Goal: Use online tool/utility: Use online tool/utility

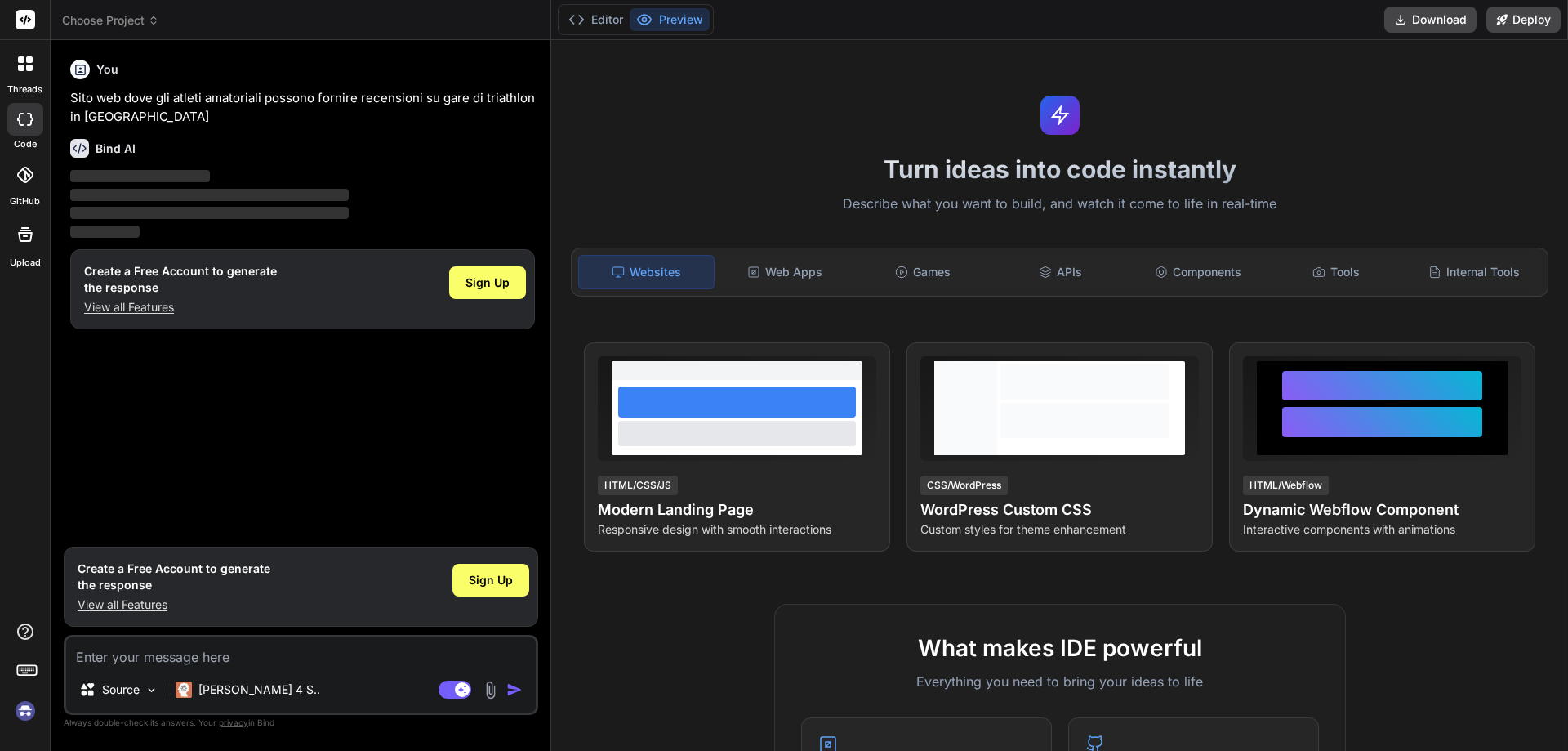
type textarea "x"
type textarea "Sito web dove gli atleti amatoriali possono fornire recensioni su gare di triat…"
type textarea "x"
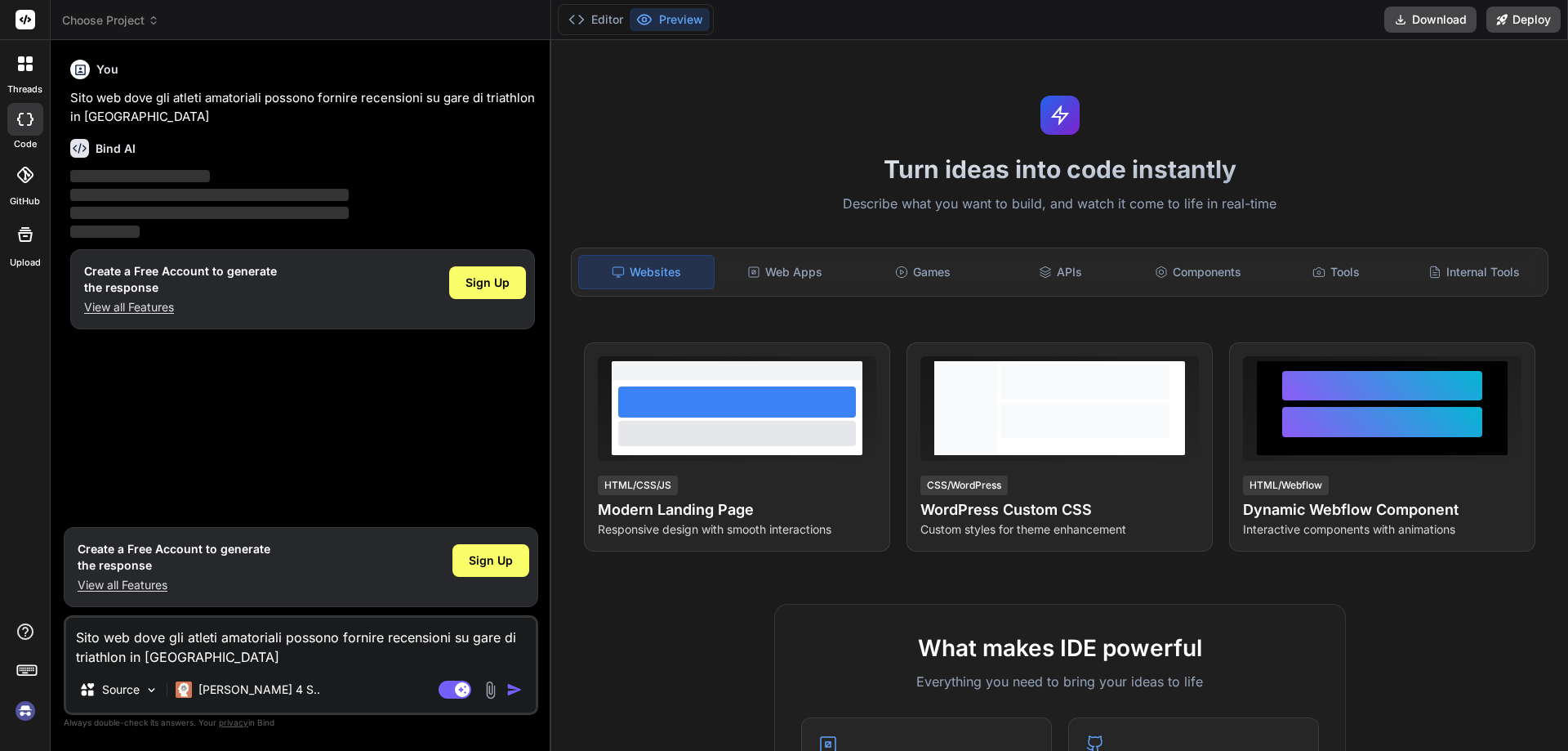
type textarea "Sito web dove gli atleti amatoriali possono fornire recensioni su gare di triat…"
click at [511, 685] on img "button" at bounding box center [514, 689] width 16 height 16
click at [506, 681] on button "button" at bounding box center [518, 689] width 23 height 16
click at [204, 659] on textarea "Sito web dove gli atleti amatoriali possono fornire recensioni su gare di triat…" at bounding box center [301, 641] width 470 height 49
click at [29, 710] on img at bounding box center [25, 710] width 27 height 27
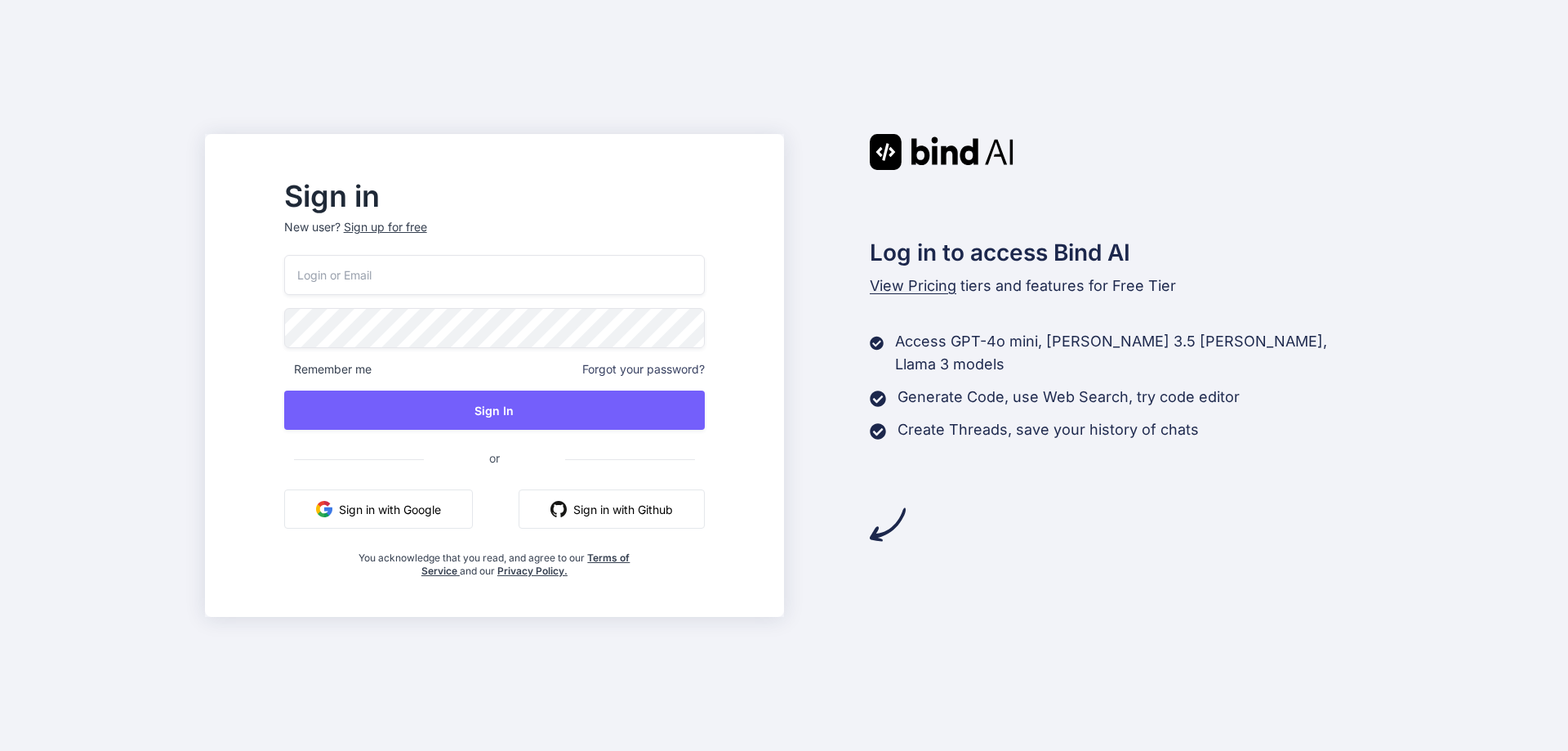
click at [663, 511] on button "Sign in with Github" at bounding box center [611, 509] width 186 height 39
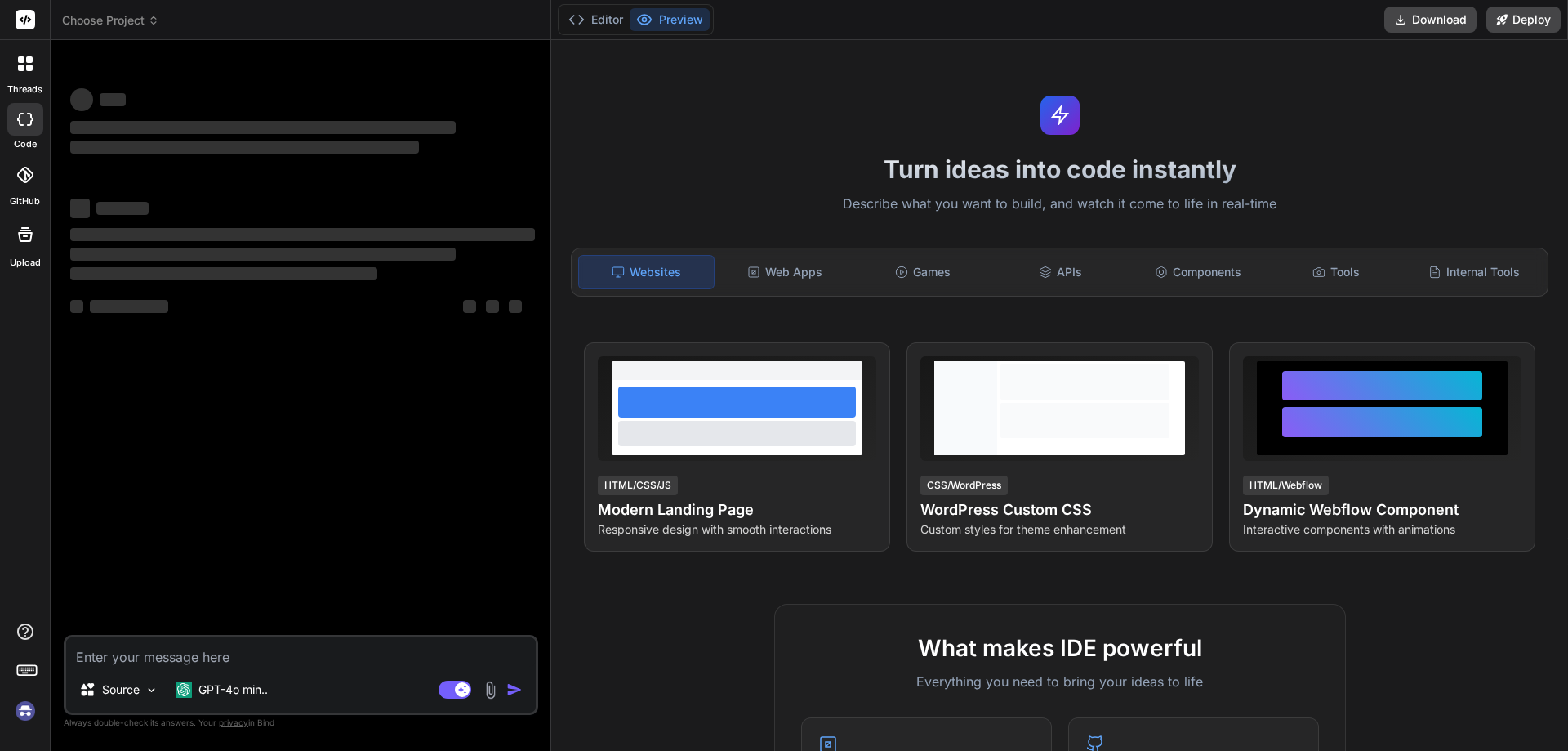
type textarea "x"
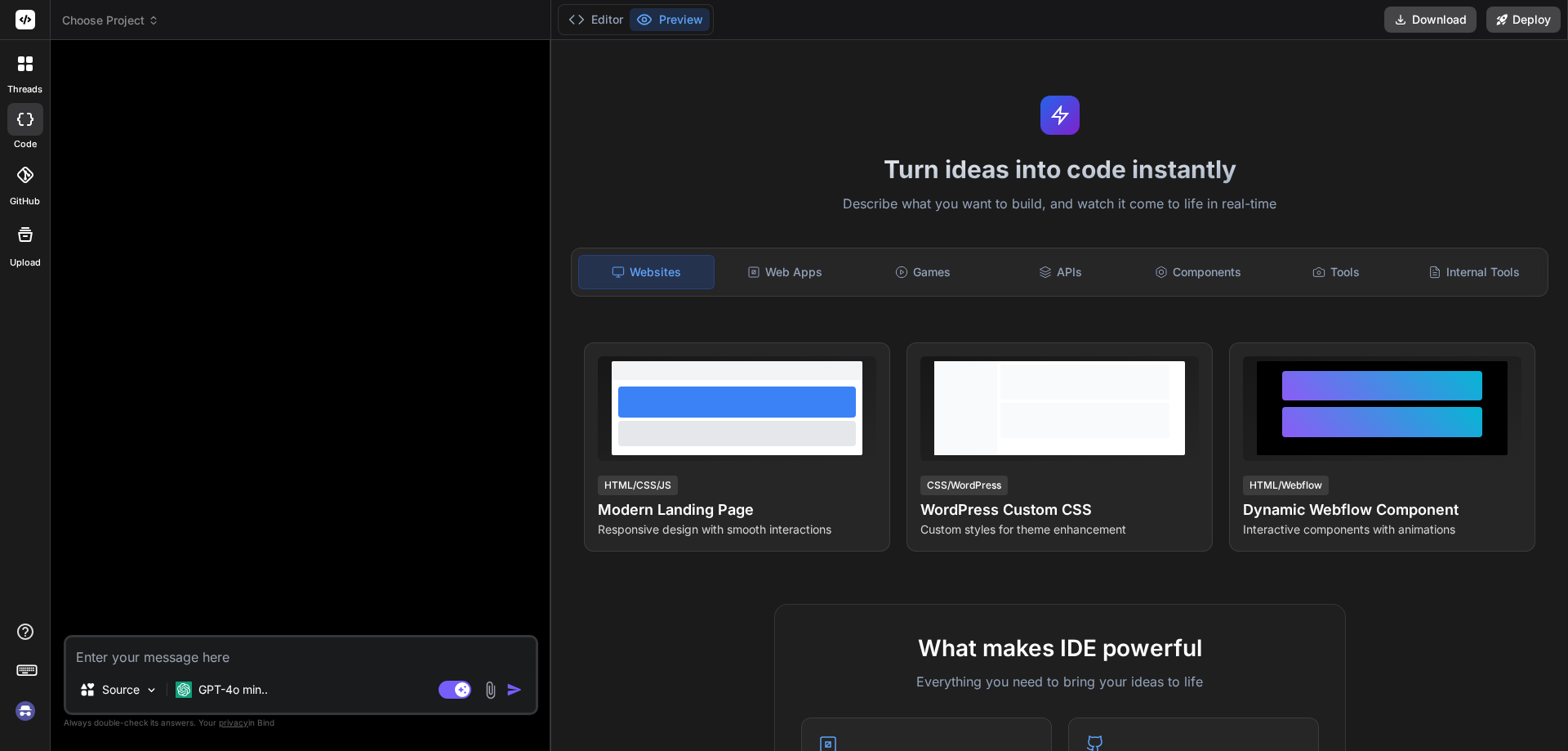
click at [303, 656] on textarea at bounding box center [301, 651] width 470 height 29
paste textarea "Sito web dove gli atleti amatoriali possono fornire recensioni su gare di triat…"
type textarea "Sito web dove gli atleti amatoriali possono fornire recensioni su gare di triat…"
type textarea "x"
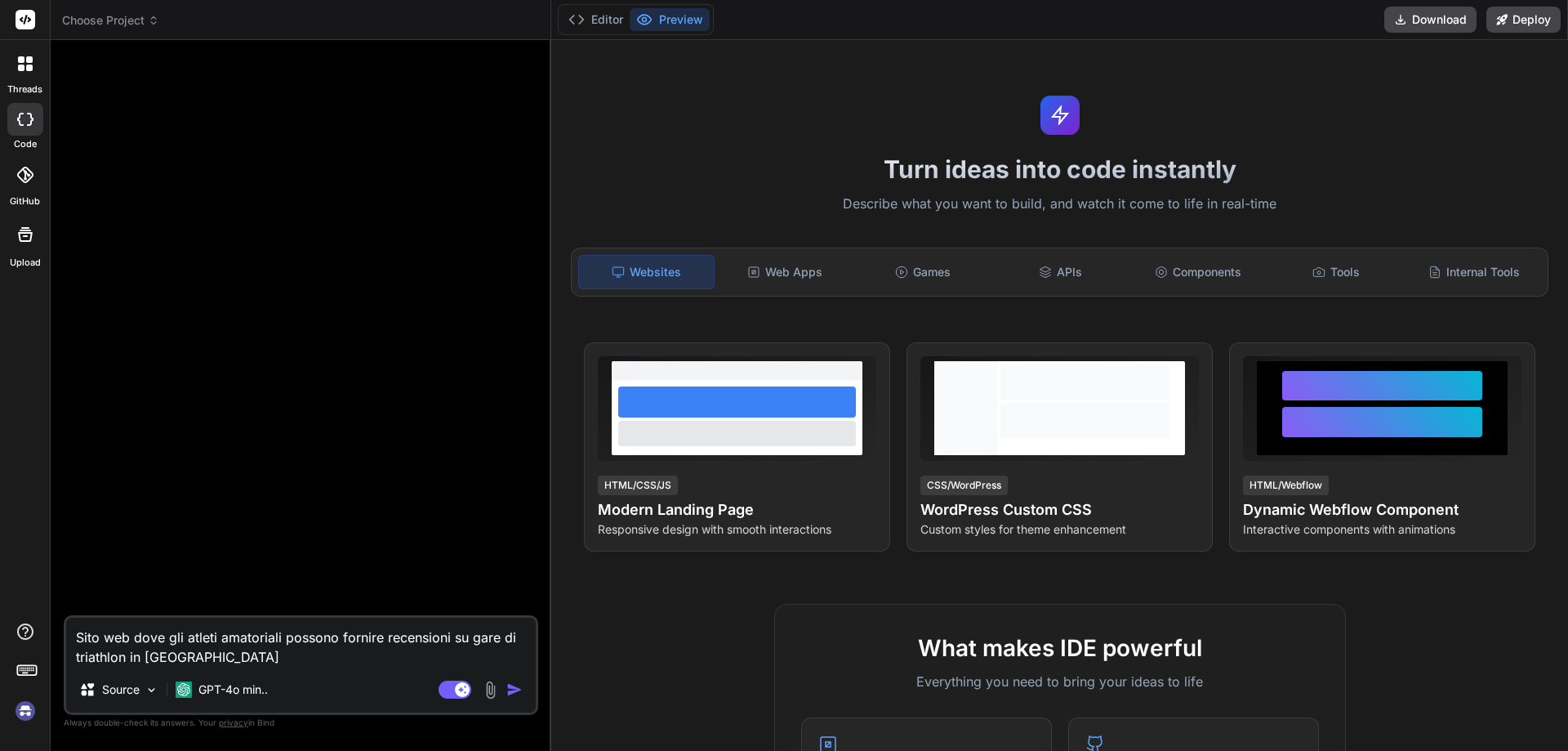
type textarea "Sito web dove gli atleti amatoriali possono fornire recensioni su gare di triat…"
click at [511, 687] on img "button" at bounding box center [514, 689] width 16 height 16
type textarea "x"
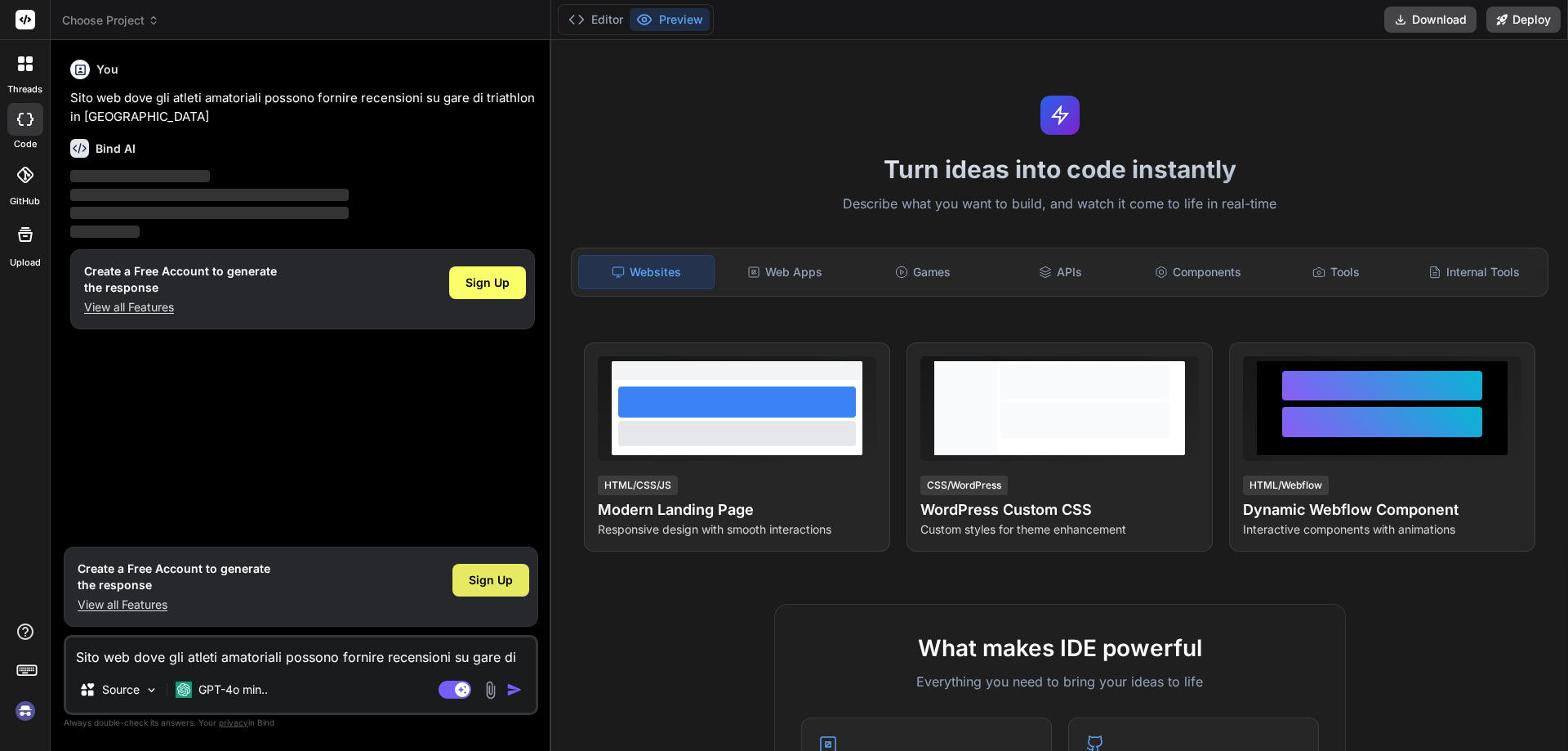
click at [492, 588] on div "Sign Up" at bounding box center [490, 580] width 77 height 33
click at [125, 118] on p "Sito web dove gli atleti amatoriali possono fornire recensioni su gare di triat…" at bounding box center [303, 108] width 465 height 37
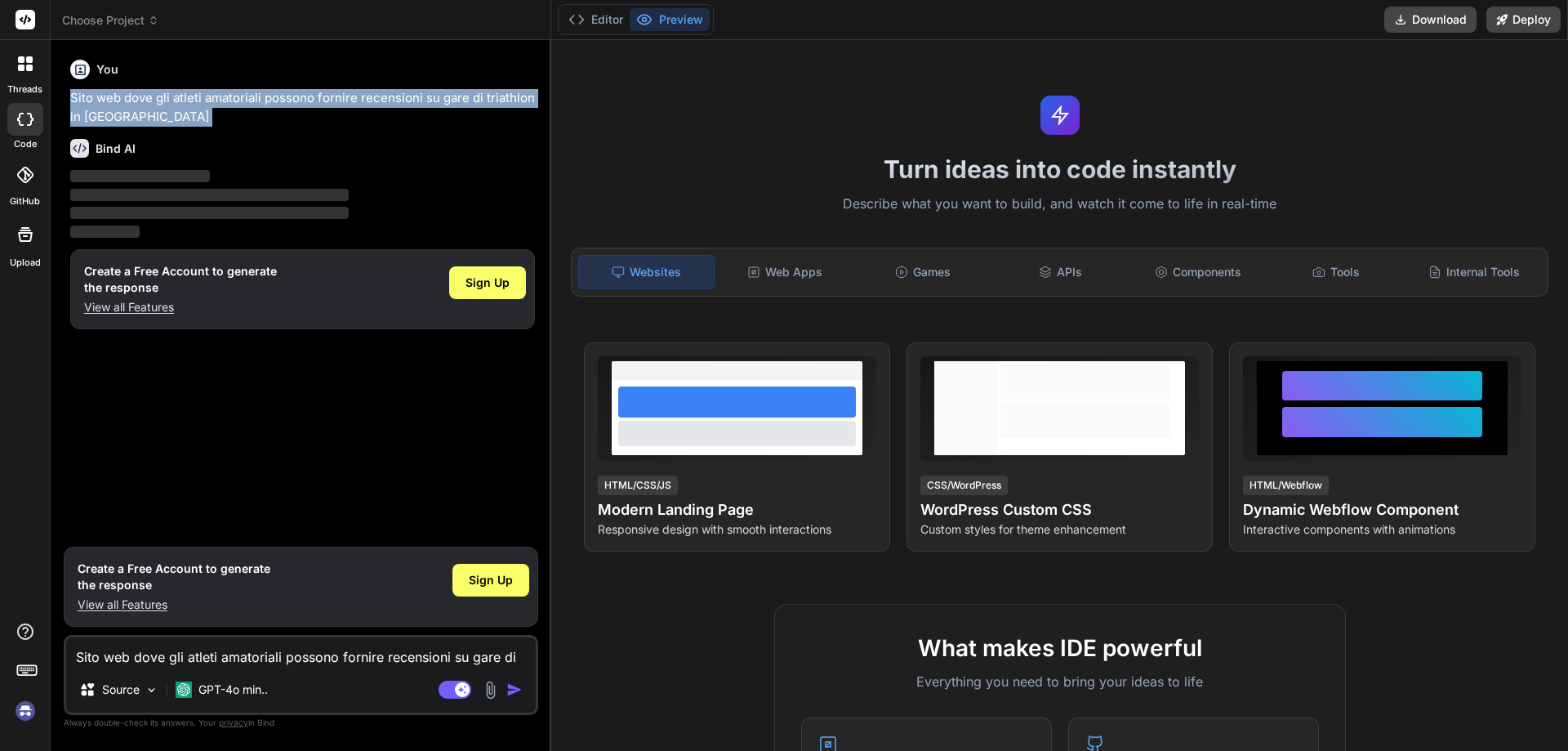
click at [125, 118] on p "Sito web dove gli atleti amatoriali possono fornire recensioni su gare di triat…" at bounding box center [303, 108] width 465 height 37
copy div "Sito web dove gli atleti amatoriali possono fornire recensioni su gare di triat…"
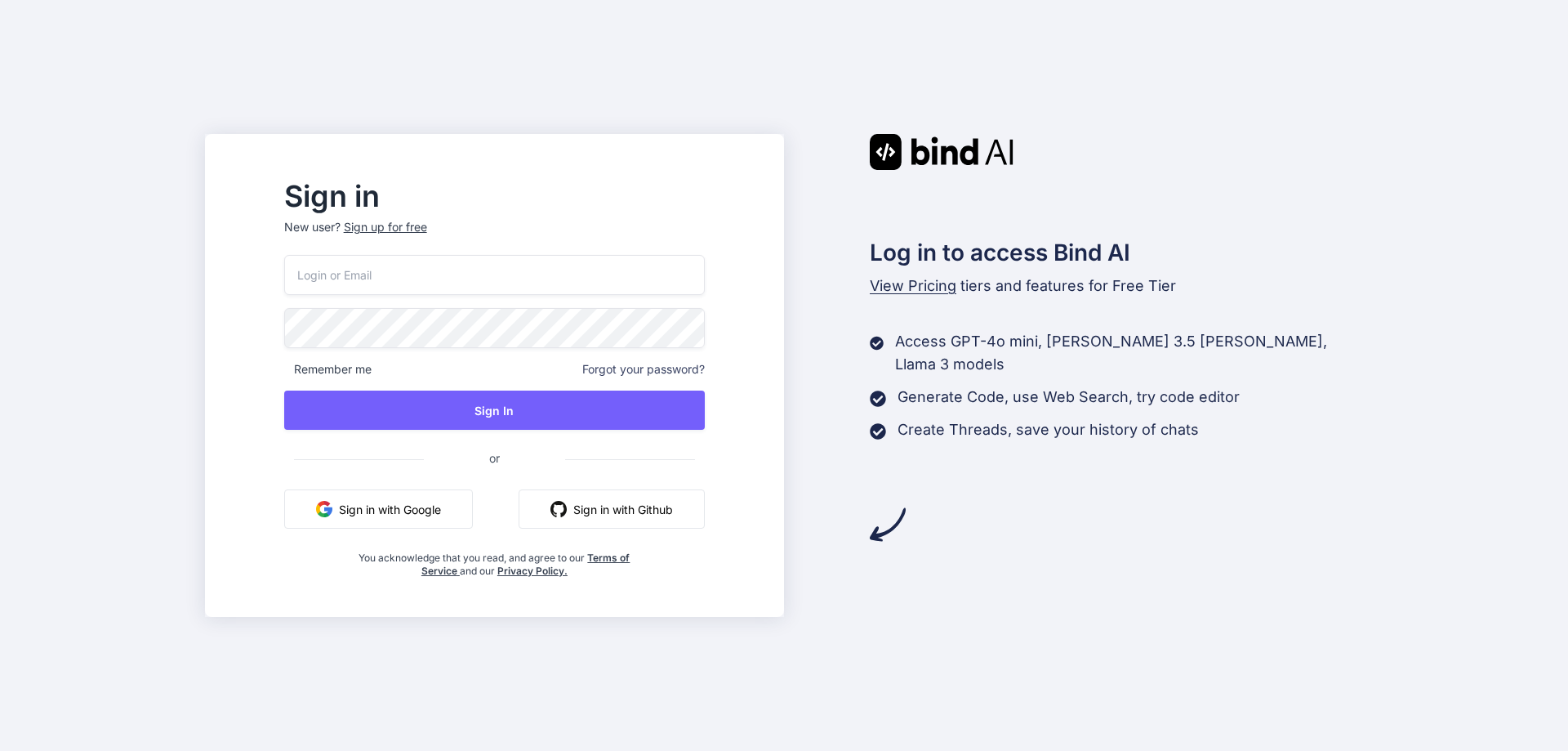
click at [641, 508] on button "Sign in with Github" at bounding box center [611, 509] width 186 height 39
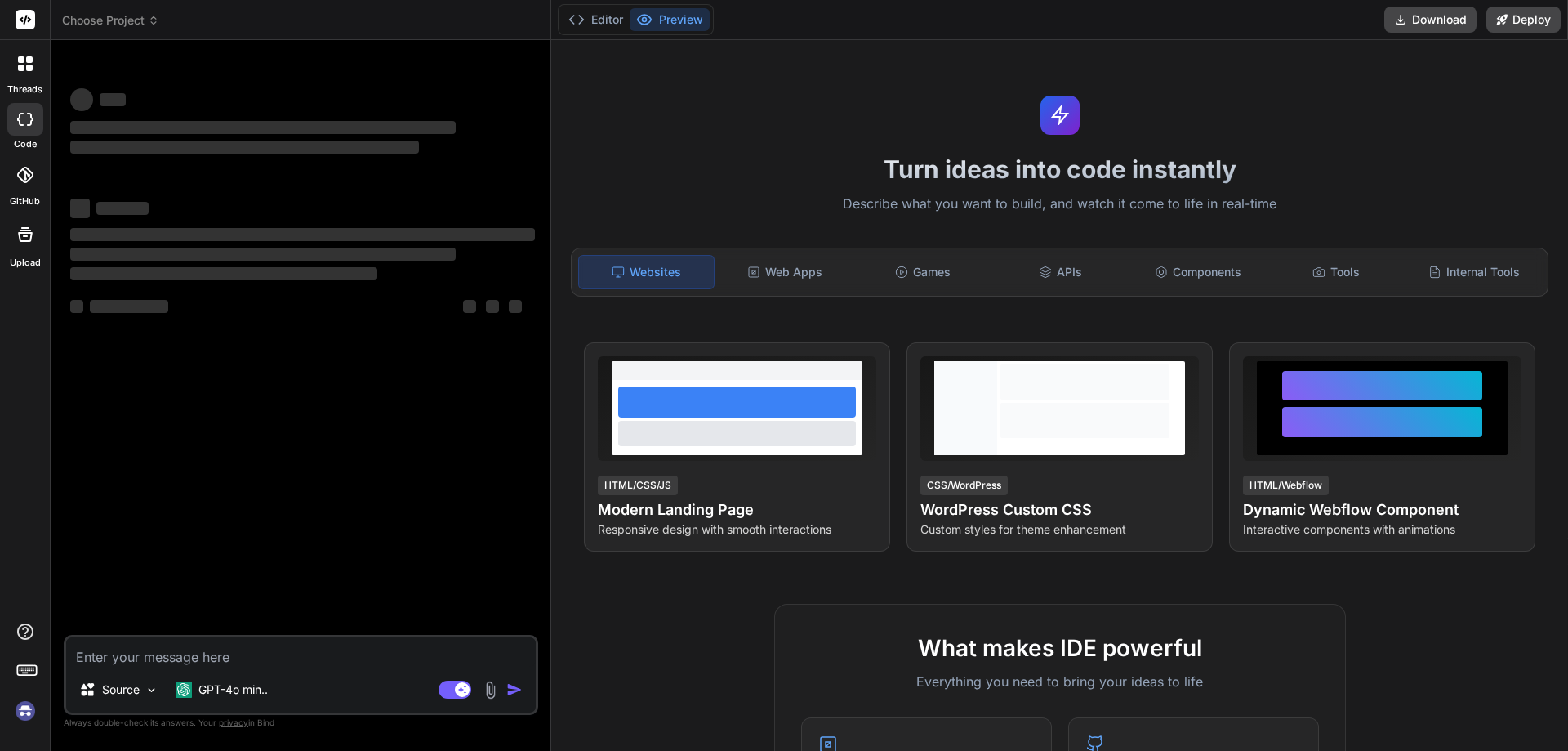
type textarea "x"
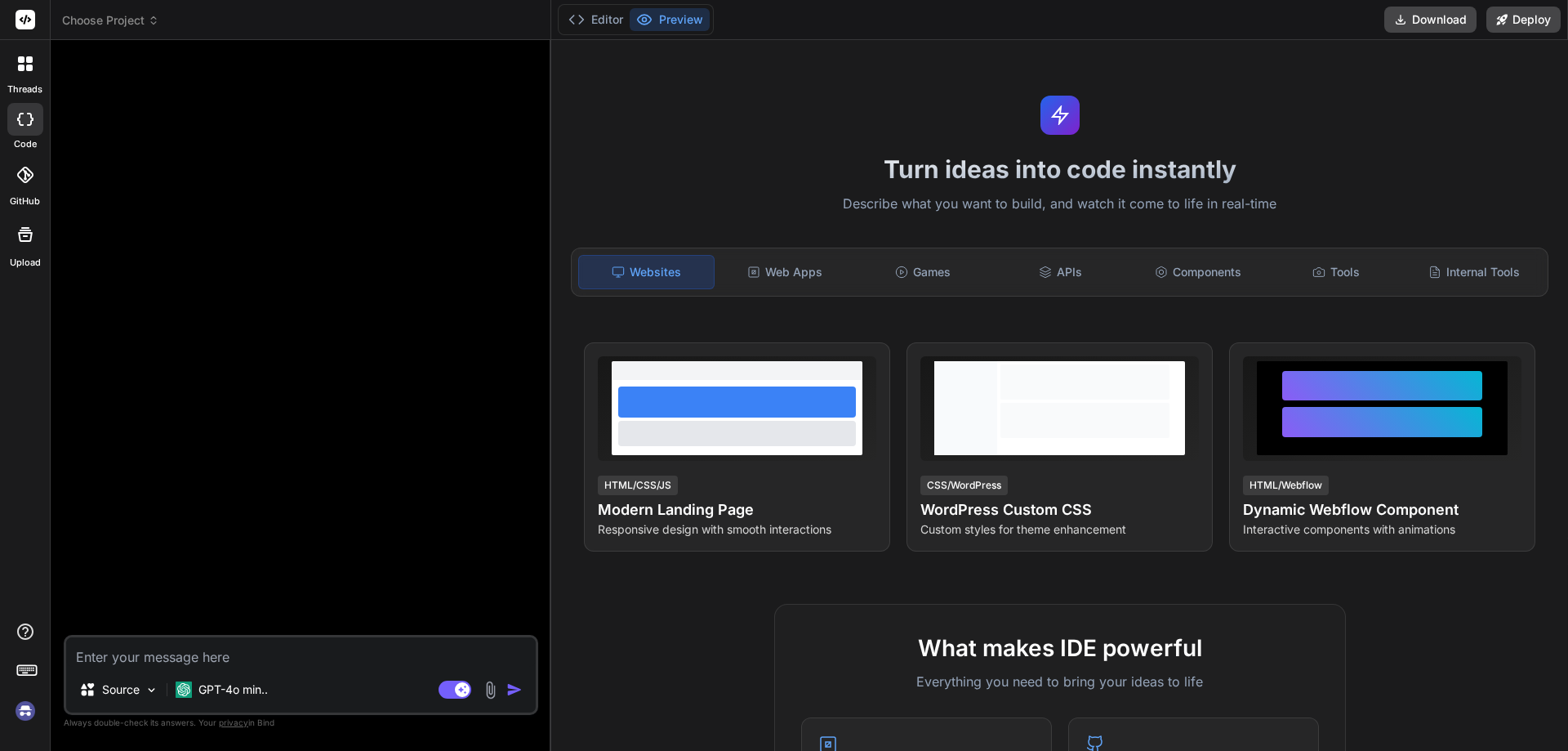
type textarea "Sito web dove gli atleti amatoriali possono fornire recensioni su gare di triat…"
type textarea "x"
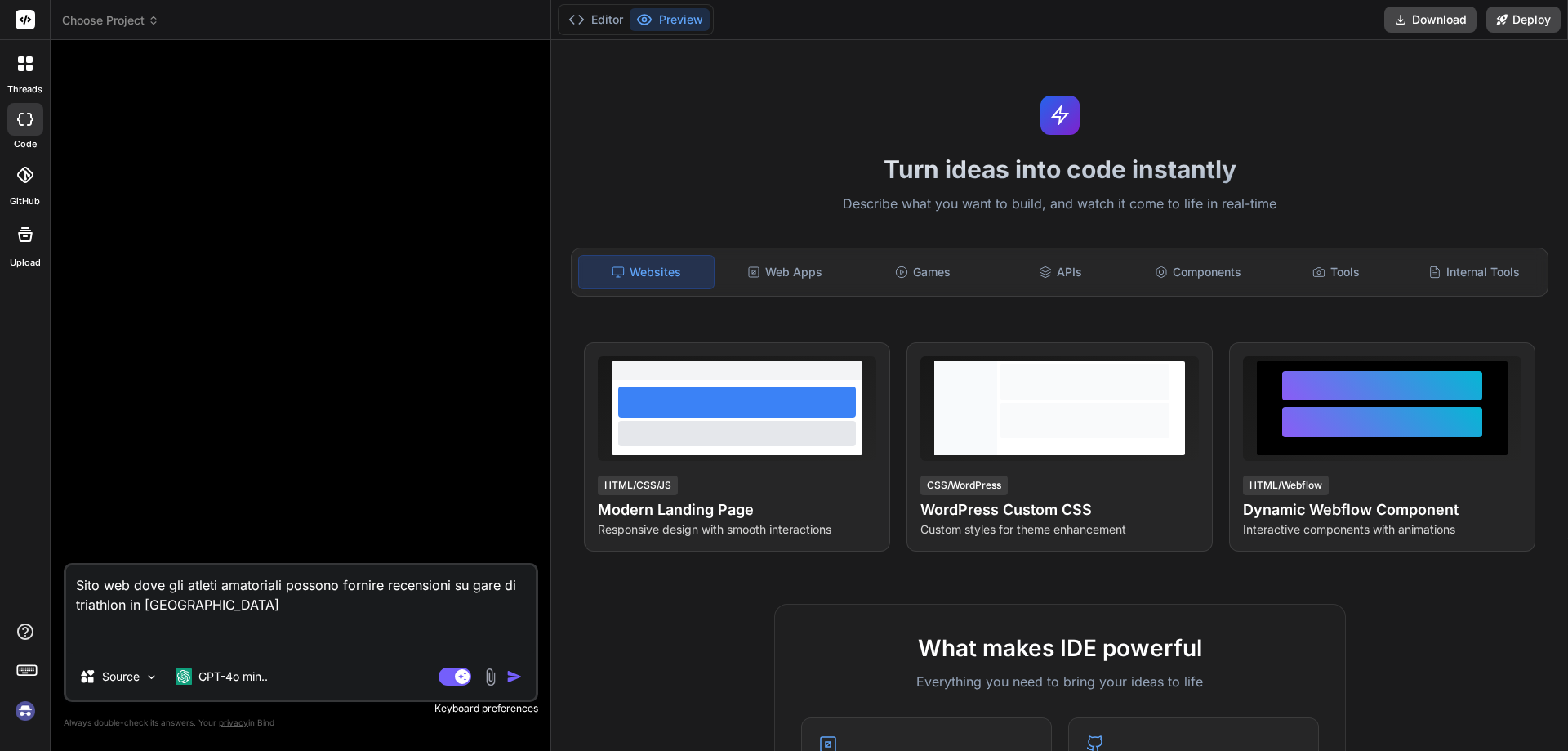
type textarea "Sito web dove gli atleti amatoriali possono fornire recensioni su gare di triat…"
click at [514, 672] on img "button" at bounding box center [514, 676] width 16 height 16
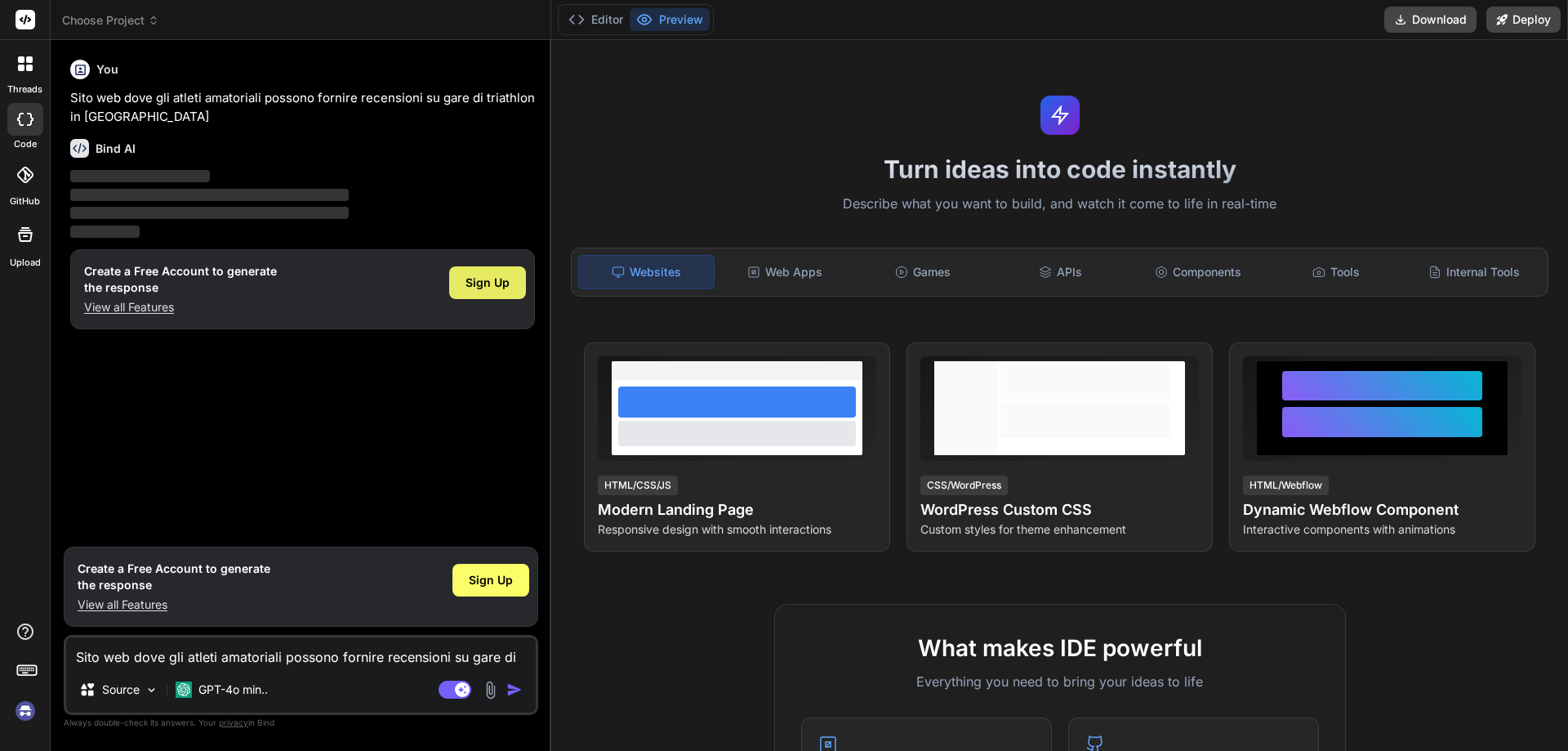
click at [499, 286] on span "Sign Up" at bounding box center [488, 283] width 44 height 16
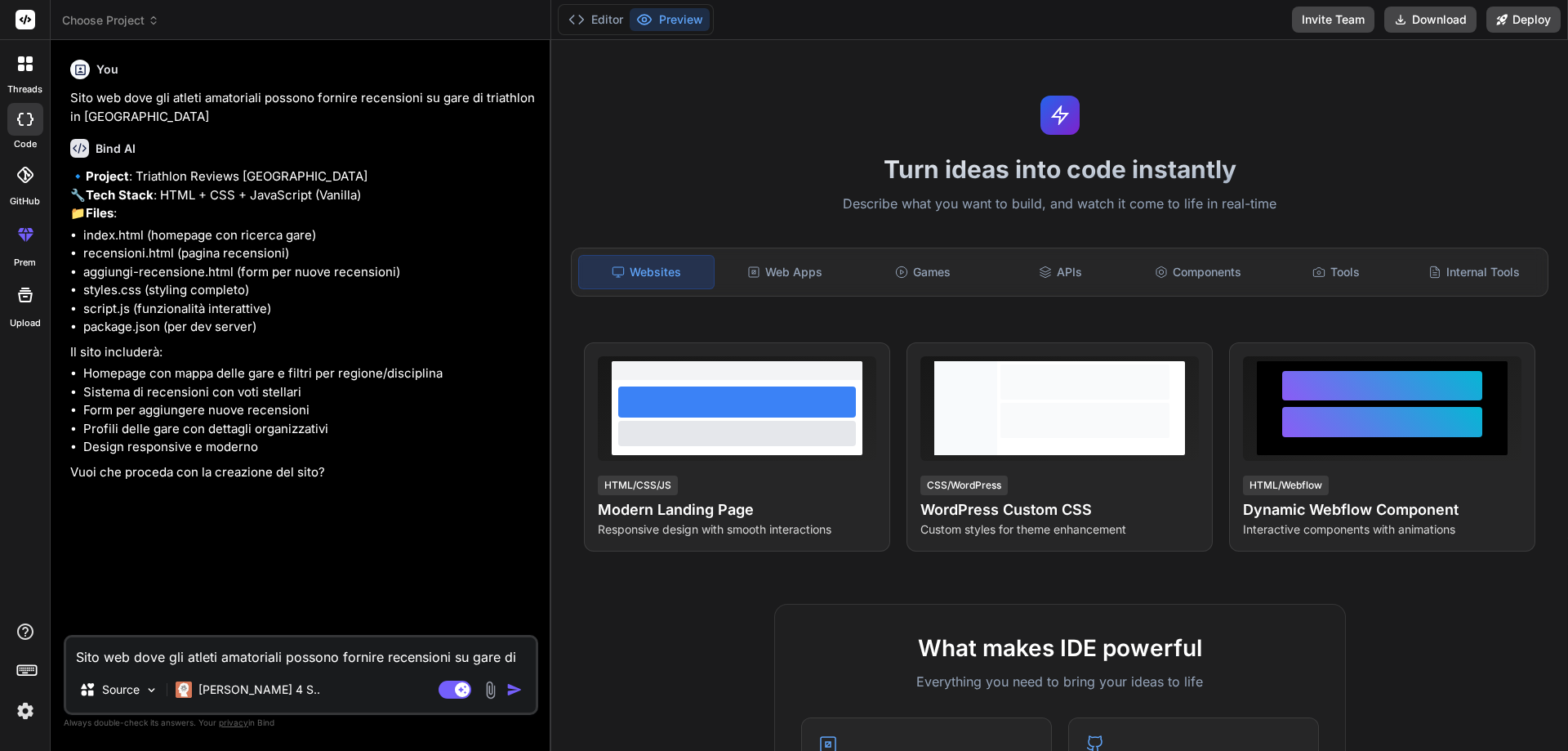
type textarea "x"
click at [244, 640] on textarea "Sito web dove gli atleti amatoriali possono fornire recensioni su gare di triat…" at bounding box center [301, 651] width 470 height 29
type textarea "s"
type textarea "x"
type textarea "si"
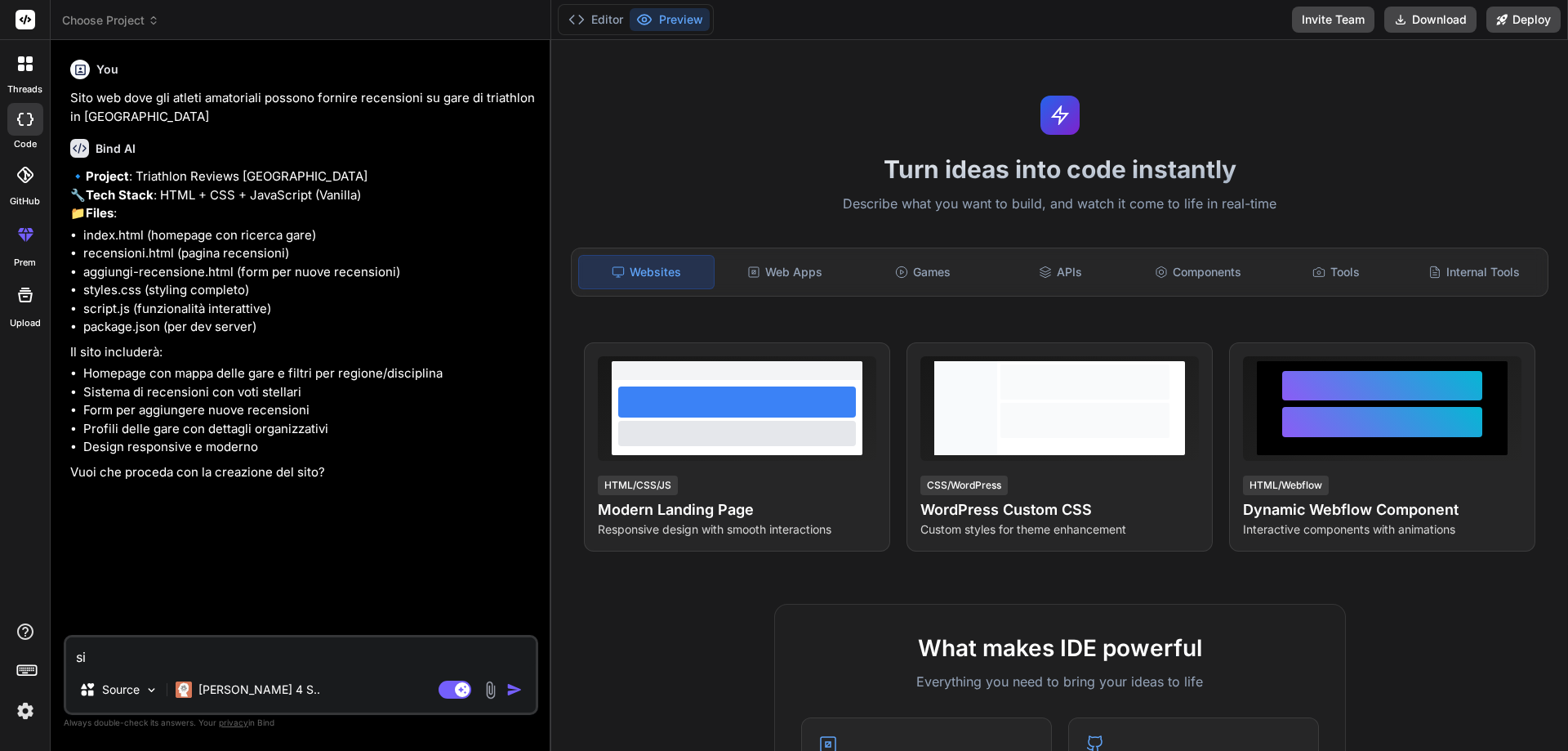
type textarea "x"
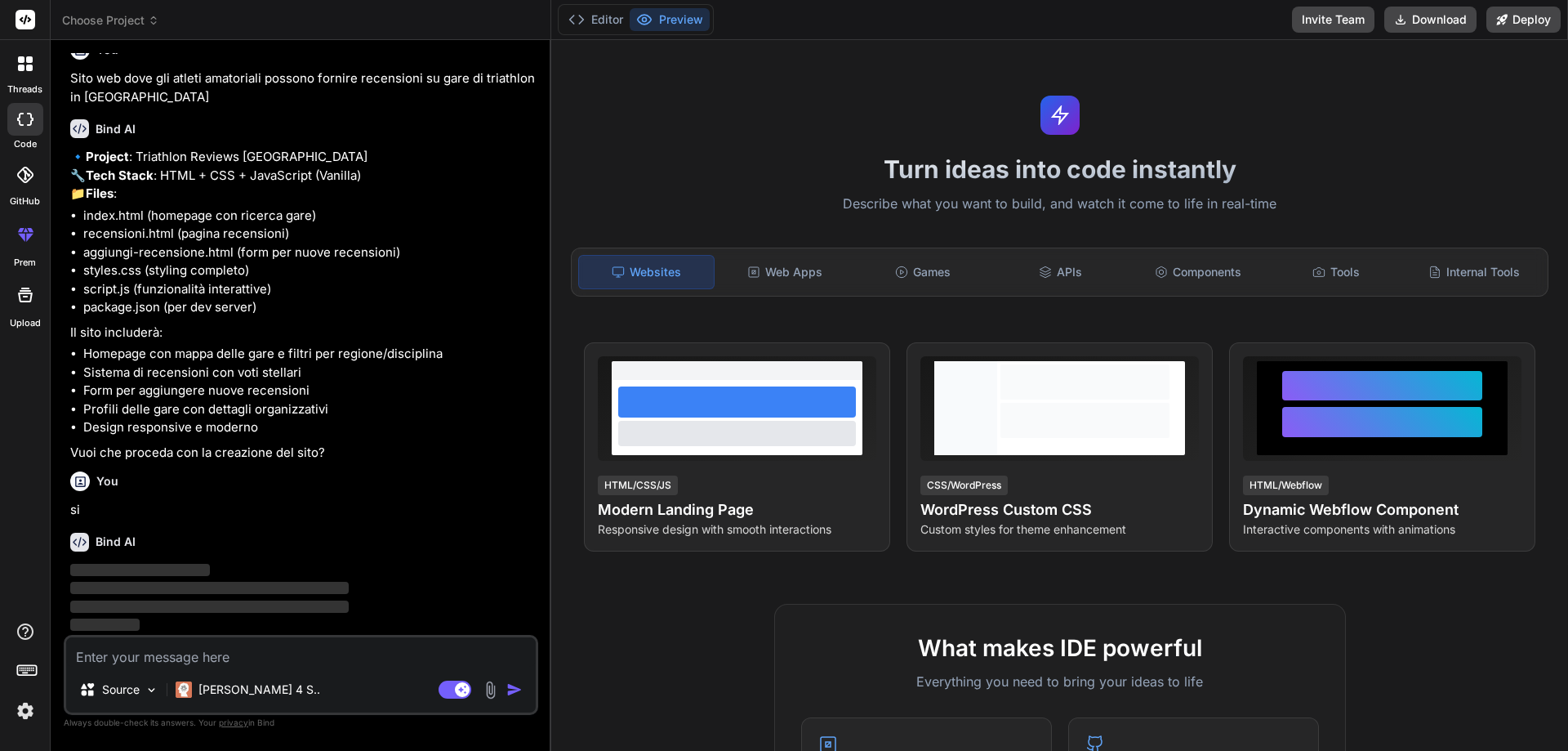
scroll to position [57, 0]
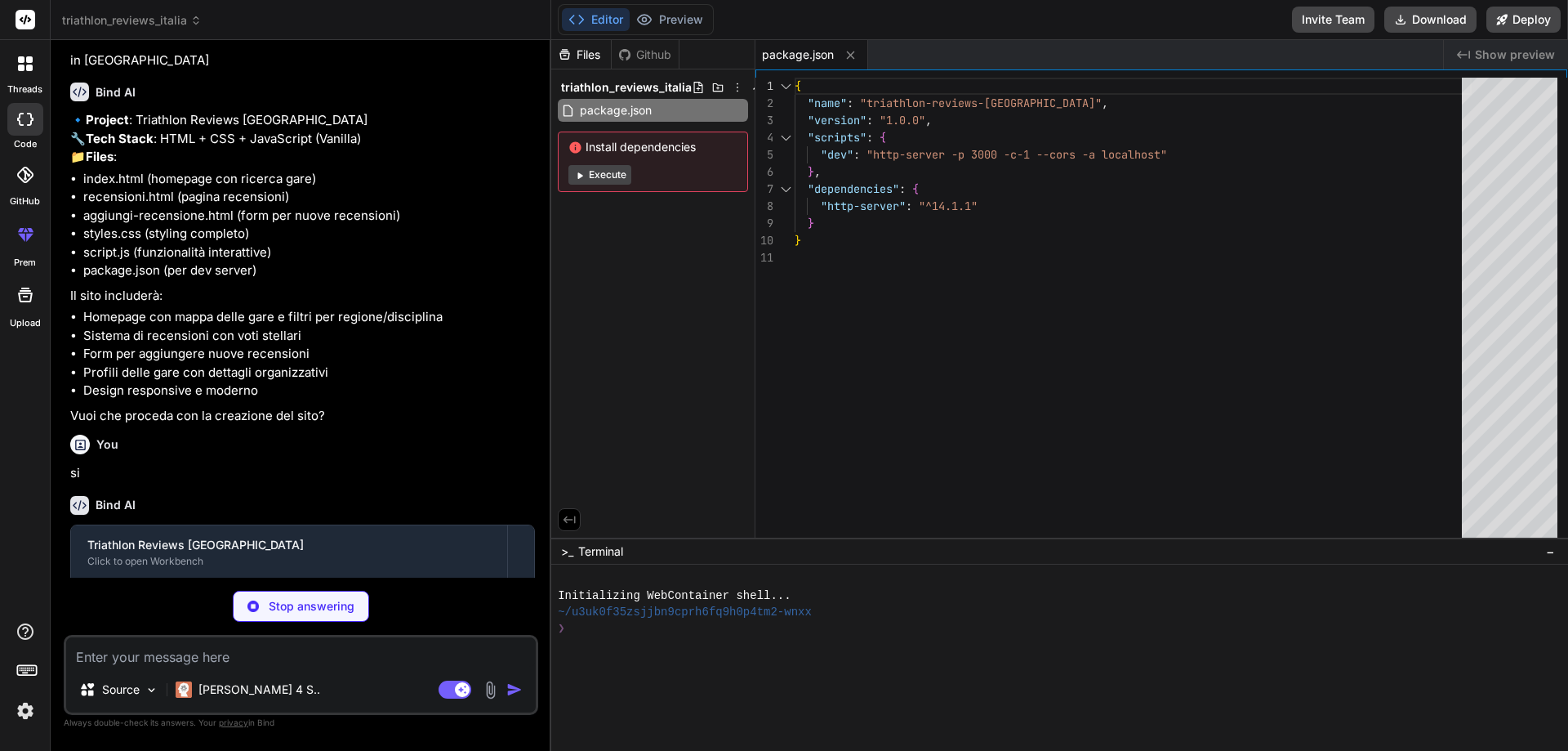
type textarea "x"
type textarea "</footer> <script src="script.js"></script> </body> </html>"
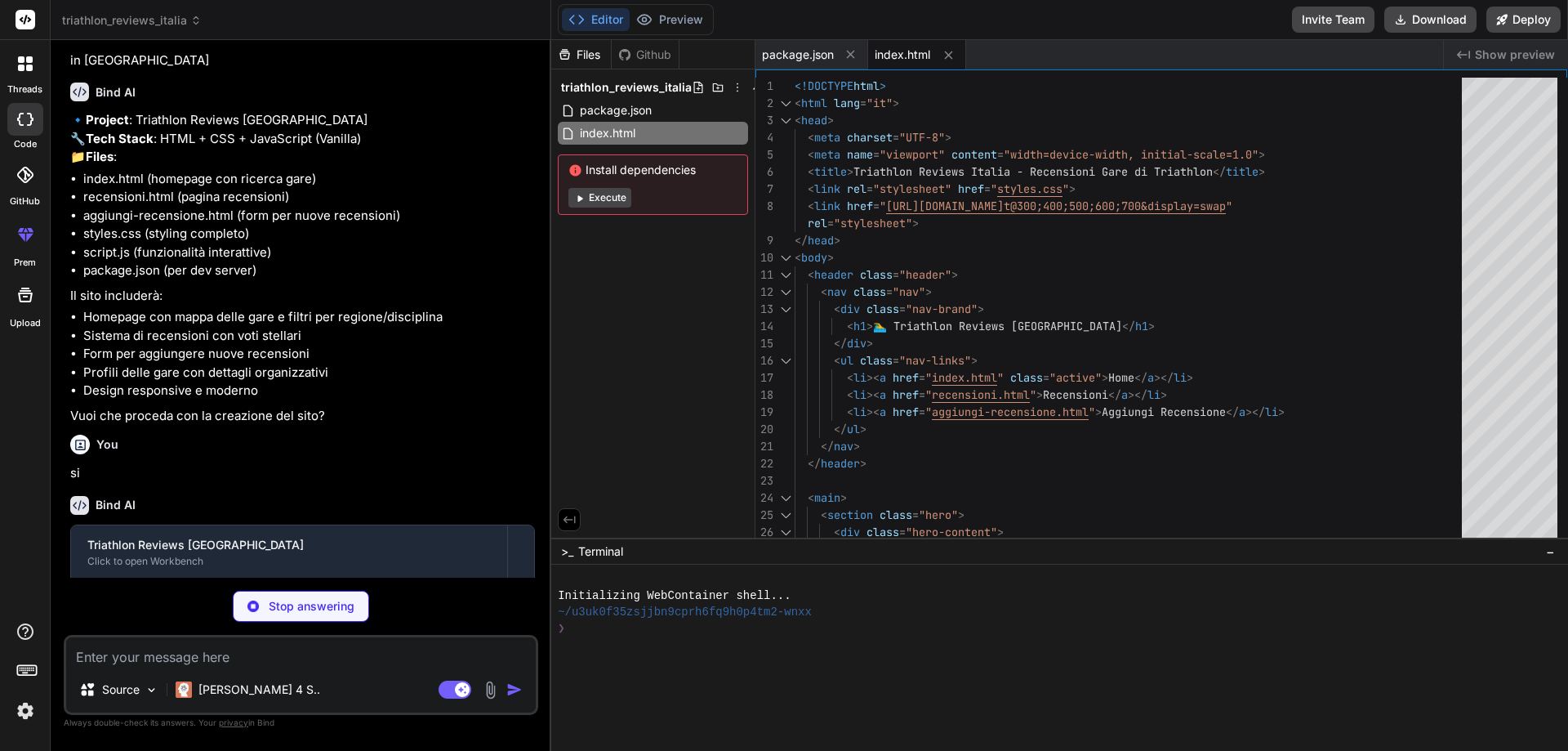
type textarea "x"
type textarea "<script src="script.js"></script> </body> </html>"
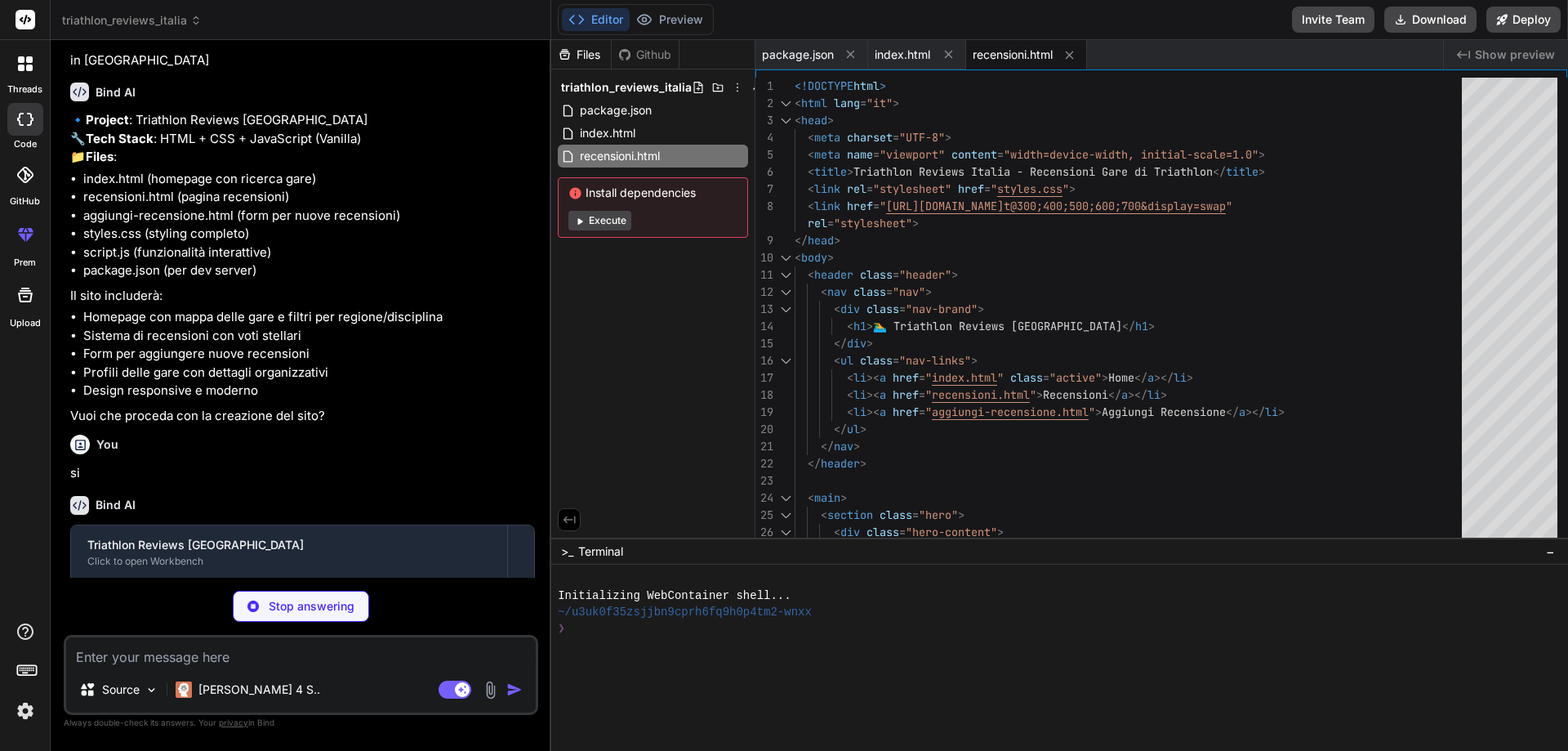
type textarea "x"
type textarea "</body> </html>"
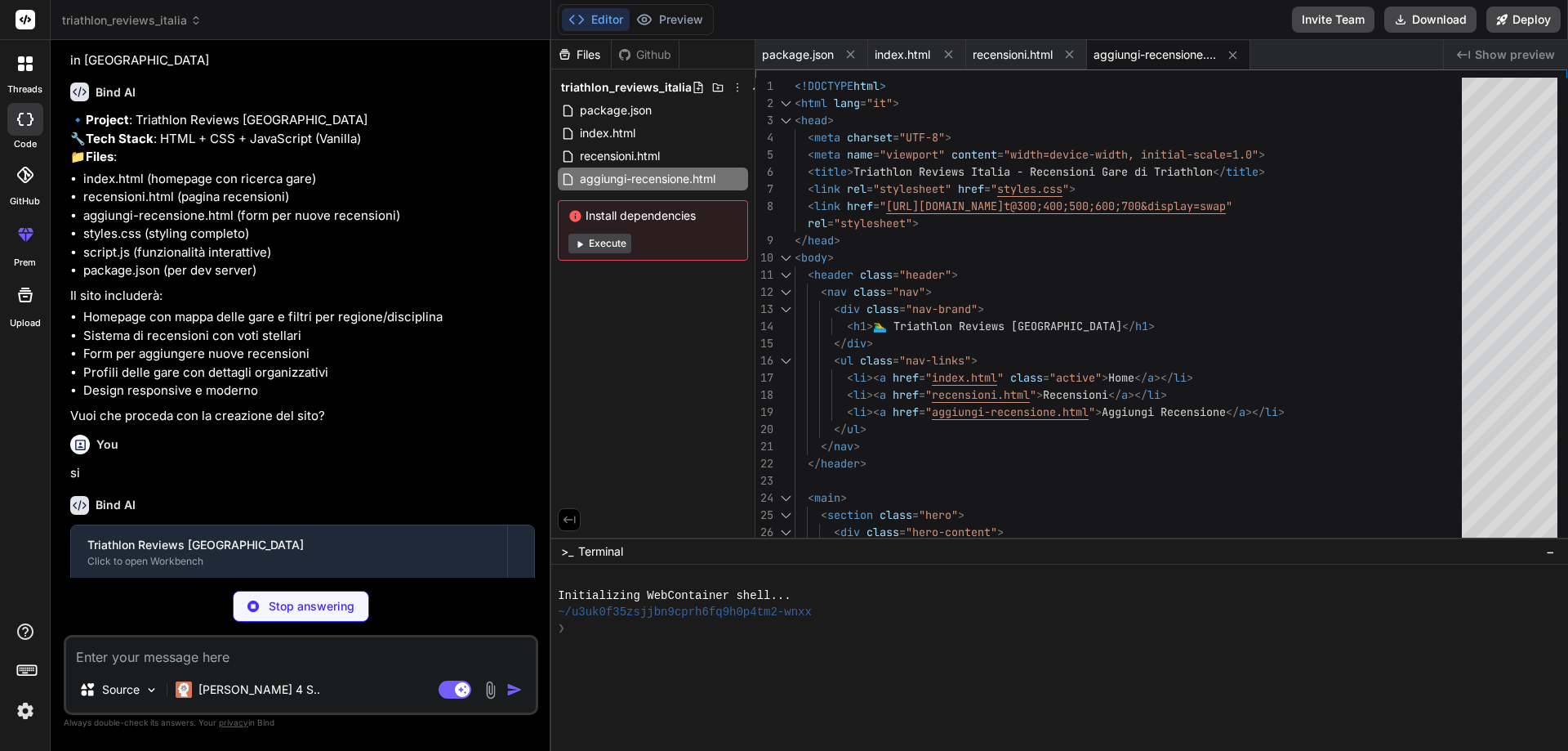
type textarea "x"
type textarea "from { opacity: 0; transform: translateY(20px); } to { opacity: 1; transform: t…"
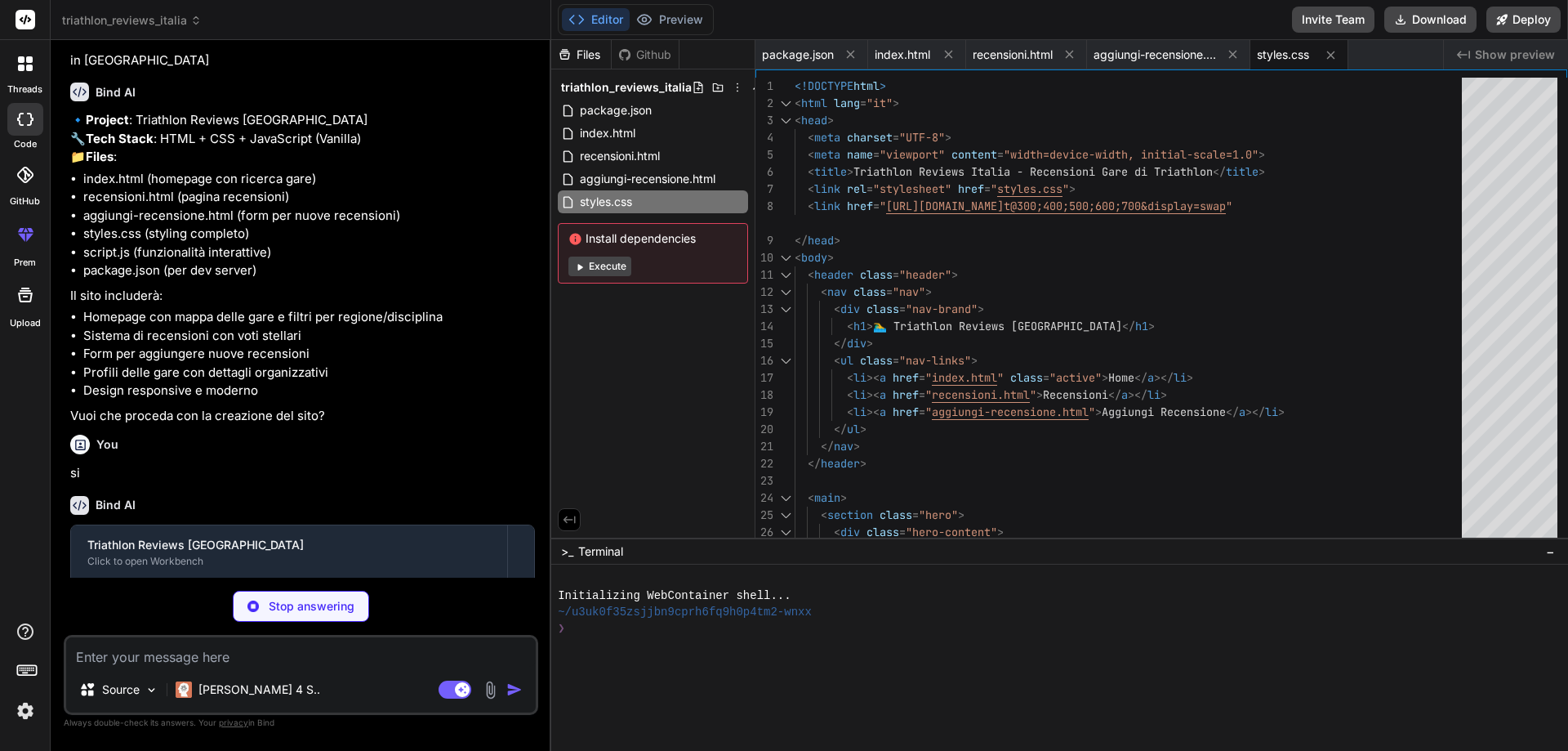
type textarea "x"
type textarea "}; // Initialize observers after DOM load document.addEventListener('DOMContent…"
type textarea "x"
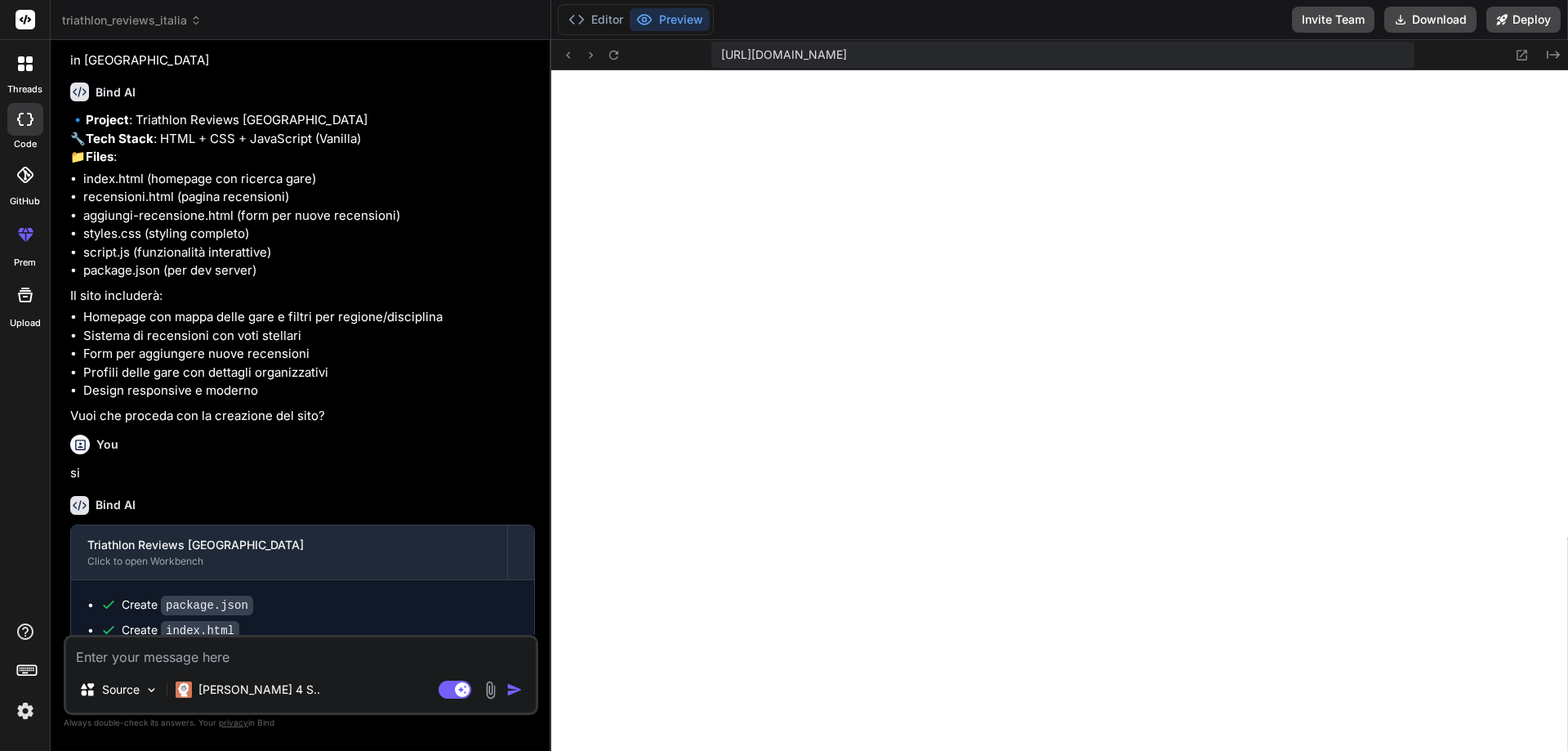
scroll to position [1062, 0]
click at [216, 654] on textarea at bounding box center [301, 651] width 470 height 29
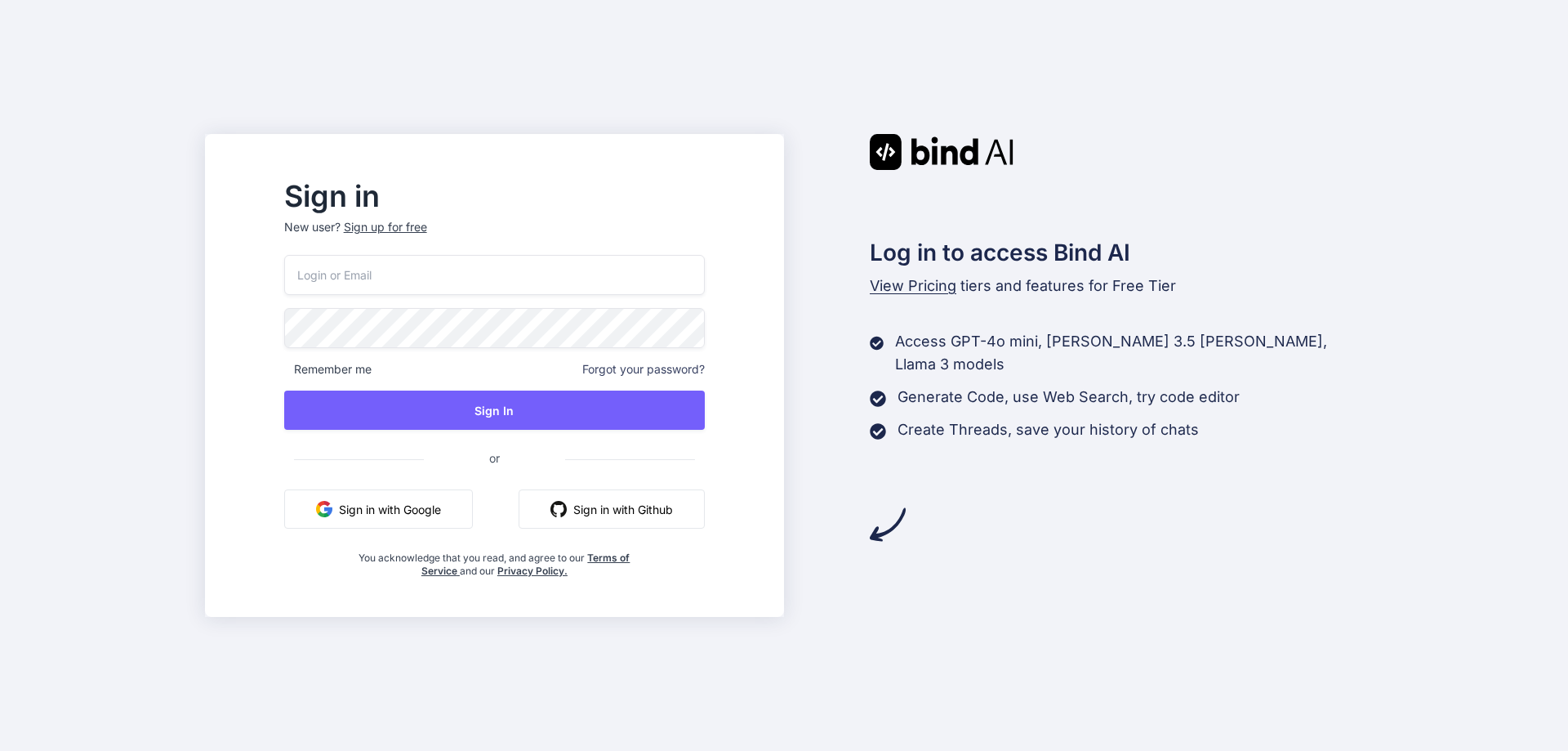
click at [626, 512] on button "Sign in with Github" at bounding box center [611, 509] width 186 height 39
